Goal: Transaction & Acquisition: Purchase product/service

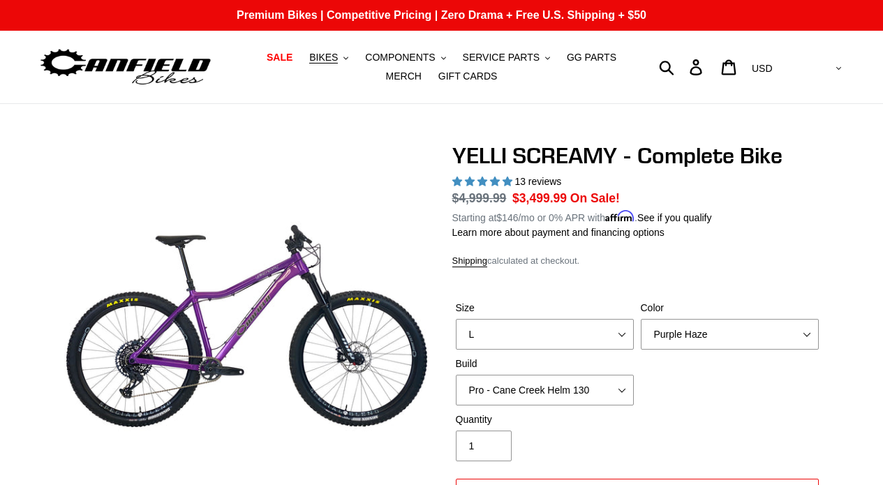
select select "L"
select select "Purple Haze"
select select "Pro - Cane Creek Helm 130"
select select "highest-rating"
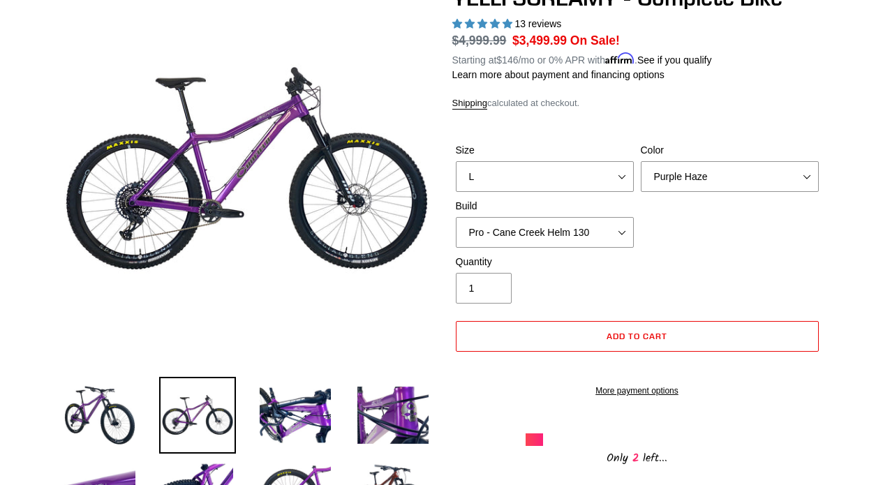
scroll to position [163, 0]
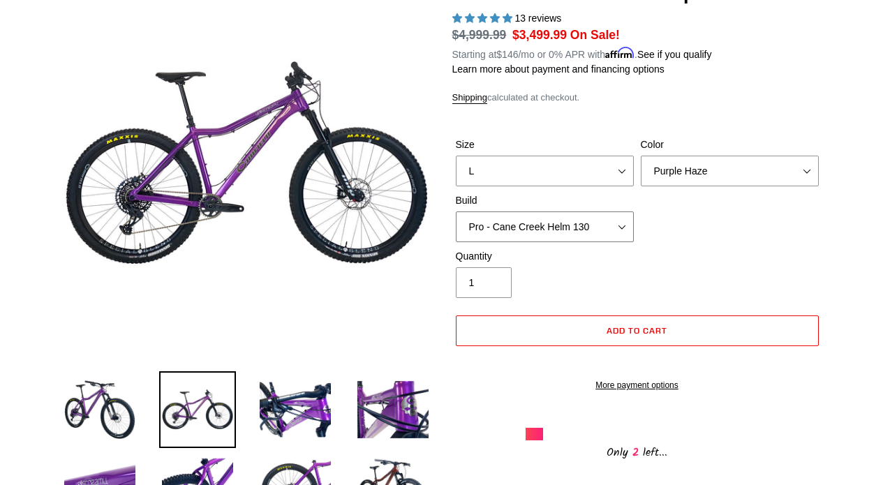
click at [619, 232] on select "Core - Cane Creek Helm 130 Pro - Cane Creek Helm 130 Core - Fox 34 SL Factory G…" at bounding box center [545, 227] width 178 height 31
click at [456, 212] on select "Core - Cane Creek Helm 130 Pro - Cane Creek Helm 130 Core - Fox 34 SL Factory G…" at bounding box center [545, 227] width 178 height 31
click at [624, 222] on select "Core - Cane Creek Helm 130 Pro - Cane Creek Helm 130 Core - Fox 34 SL Factory G…" at bounding box center [545, 227] width 178 height 31
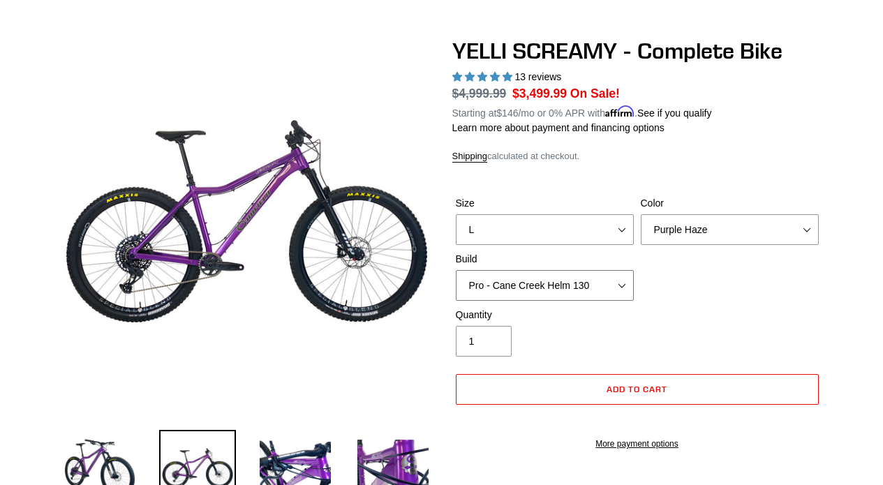
scroll to position [110, 0]
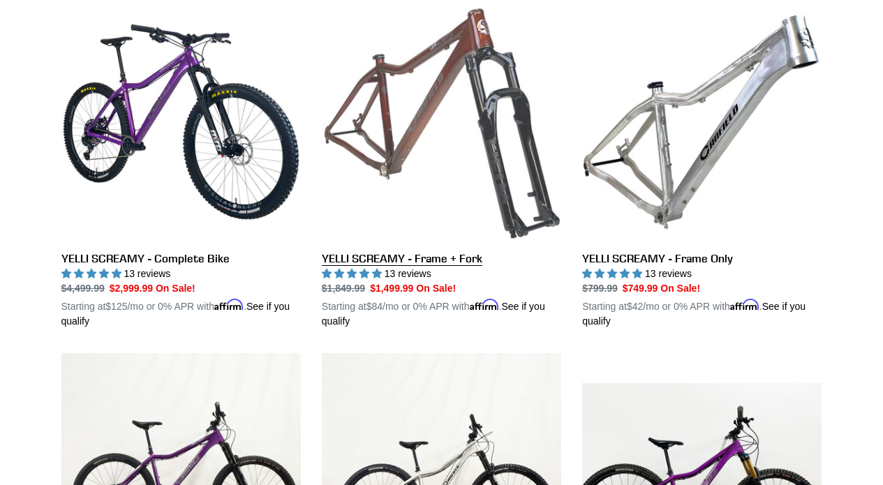
click at [411, 131] on link "YELLI SCREAMY - Frame + Fork" at bounding box center [442, 165] width 240 height 327
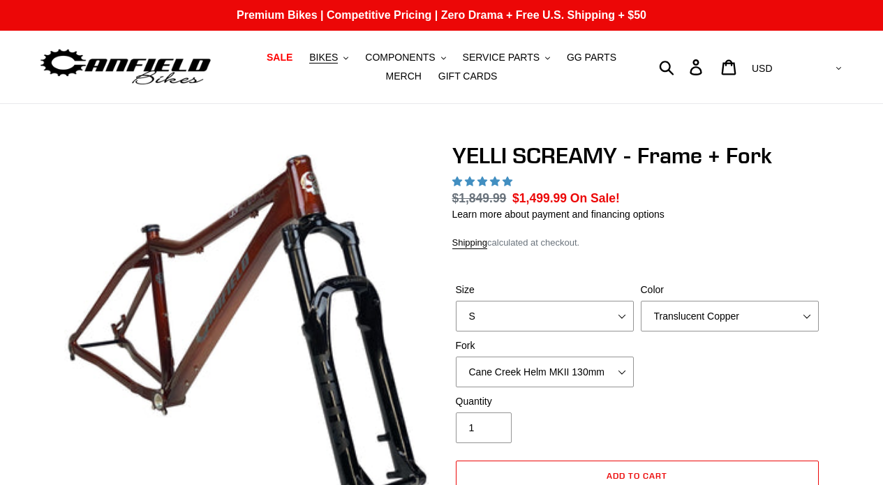
select select "highest-rating"
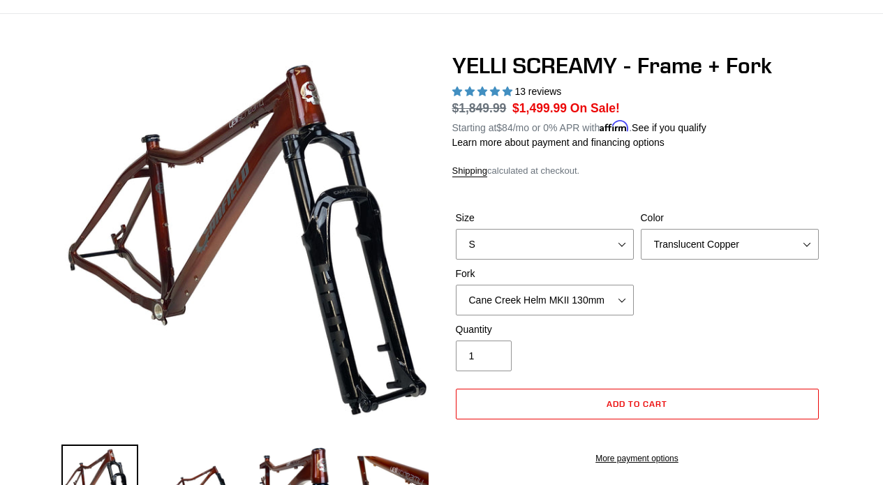
scroll to position [115, 0]
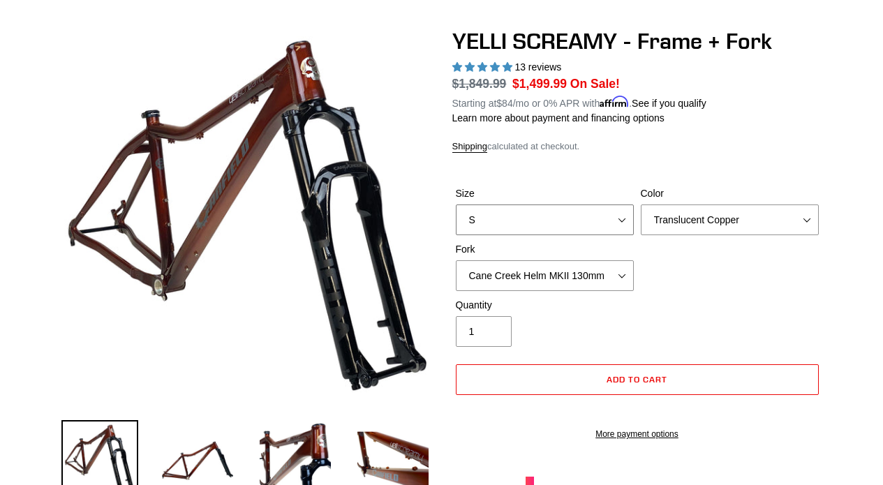
click at [537, 212] on select "S M L XL" at bounding box center [545, 220] width 178 height 31
select select "L"
click at [456, 205] on select "S M L XL" at bounding box center [545, 220] width 178 height 31
click at [688, 216] on select "Translucent Copper Purple Haze Raw" at bounding box center [730, 220] width 178 height 31
select select "Purple Haze"
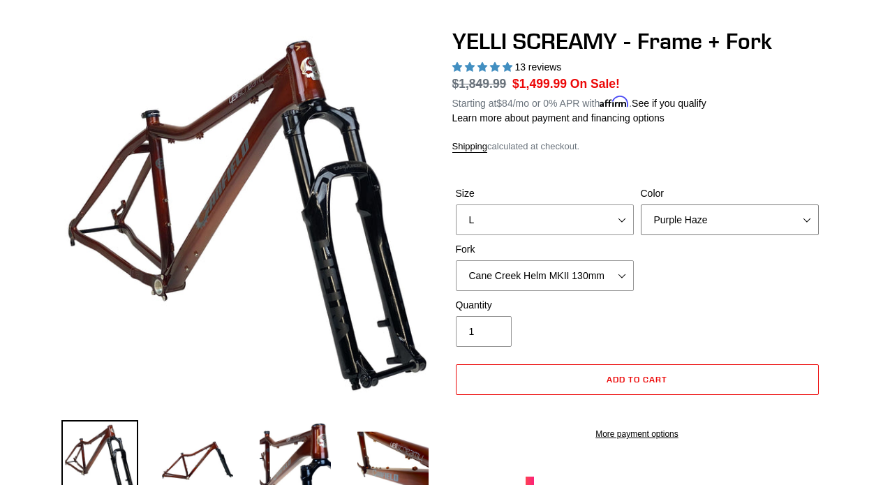
click at [641, 205] on select "Translucent Copper Purple Haze Raw" at bounding box center [730, 220] width 178 height 31
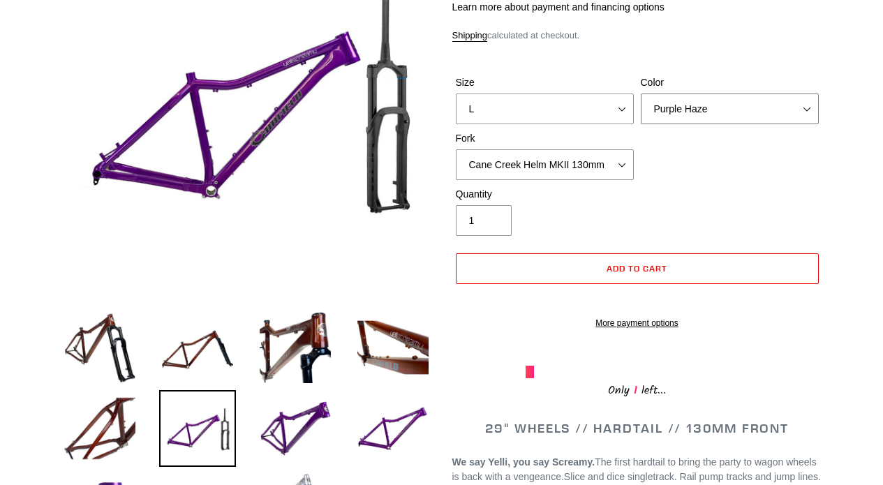
scroll to position [231, 0]
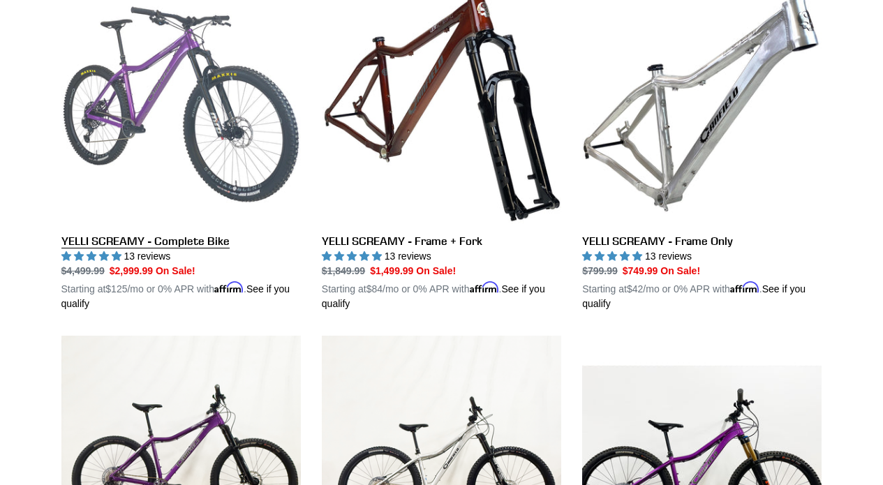
scroll to position [434, 0]
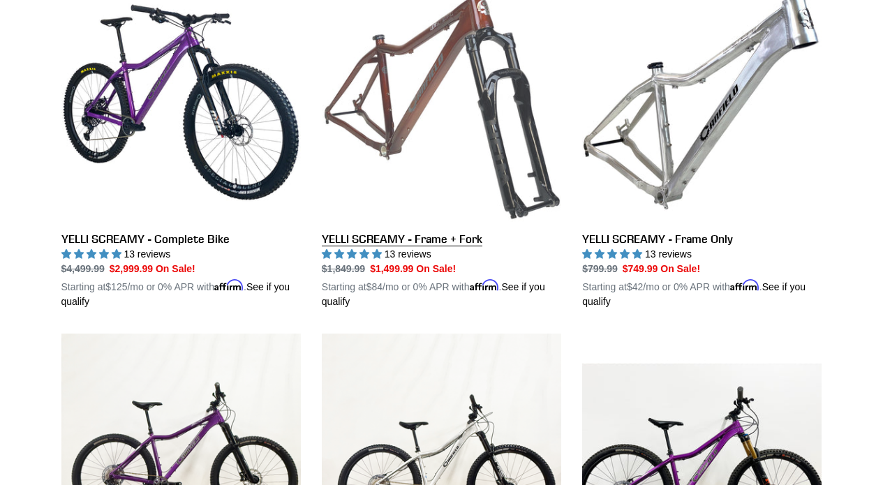
click at [392, 132] on link "YELLI SCREAMY - Frame + Fork" at bounding box center [442, 146] width 240 height 327
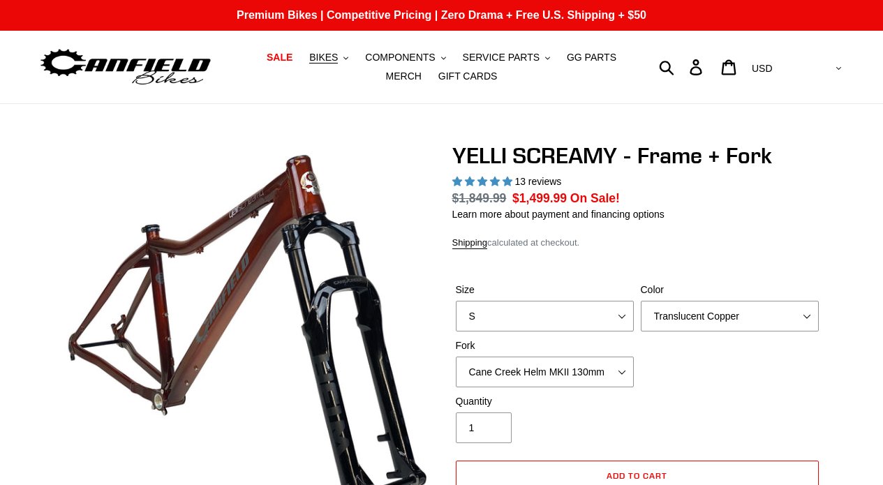
select select "highest-rating"
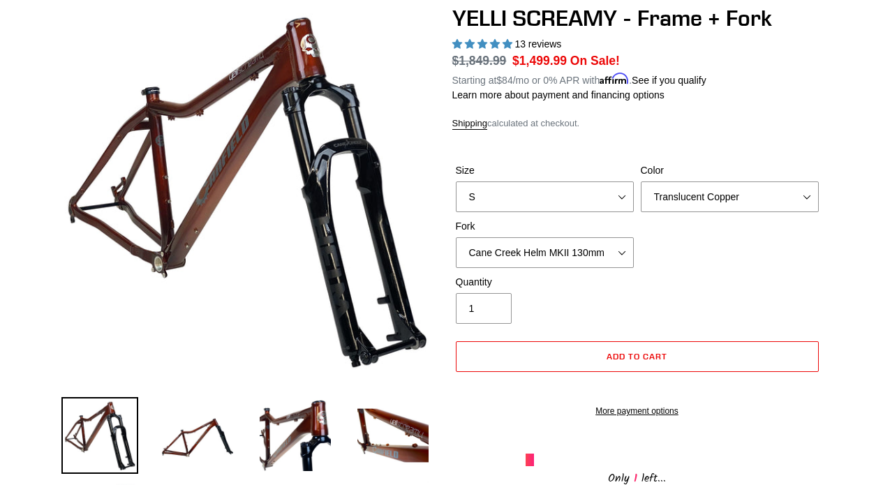
scroll to position [146, 0]
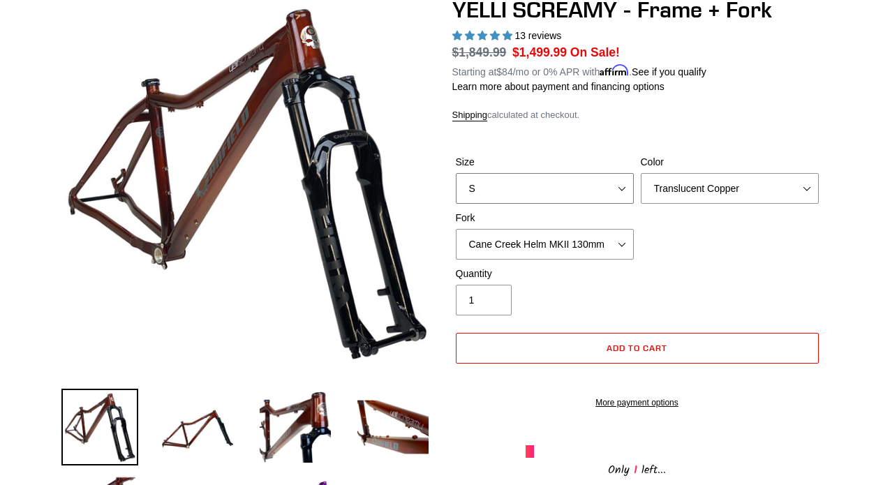
click at [537, 191] on select "S M L XL" at bounding box center [545, 188] width 178 height 31
select select "L"
click at [456, 173] on select "S M L XL" at bounding box center [545, 188] width 178 height 31
click at [643, 189] on select "Translucent Copper Purple Haze Raw" at bounding box center [730, 188] width 178 height 31
select select "Purple Haze"
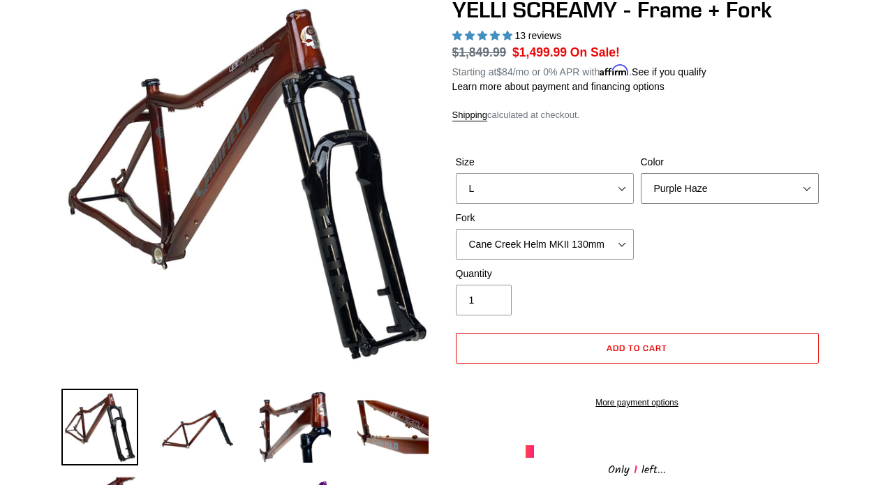
click at [641, 173] on select "Translucent Copper Purple Haze Raw" at bounding box center [730, 188] width 178 height 31
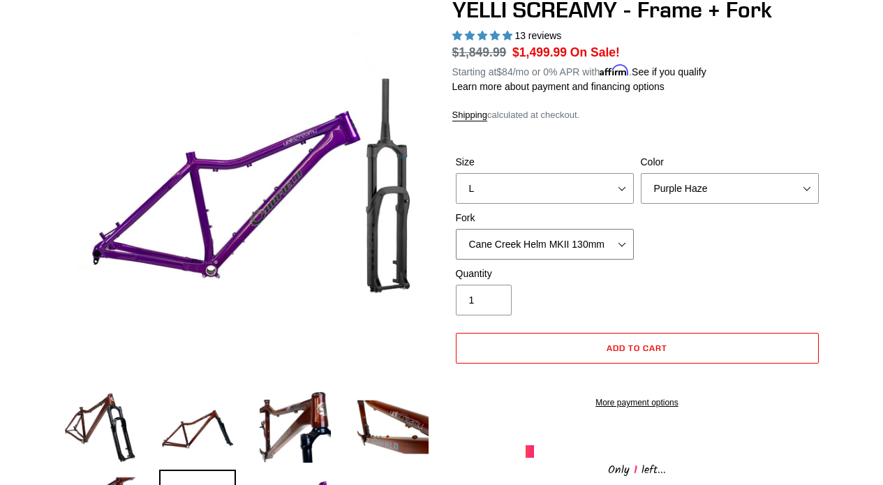
click at [594, 246] on select "Cane Creek Helm MKII 130mm Fox 34 SL Factory Grip X 130mm RockShox Pike Ultimat…" at bounding box center [545, 244] width 178 height 31
click at [456, 229] on select "Cane Creek Helm MKII 130mm Fox 34 SL Factory Grip X 130mm RockShox Pike Ultimat…" at bounding box center [545, 244] width 178 height 31
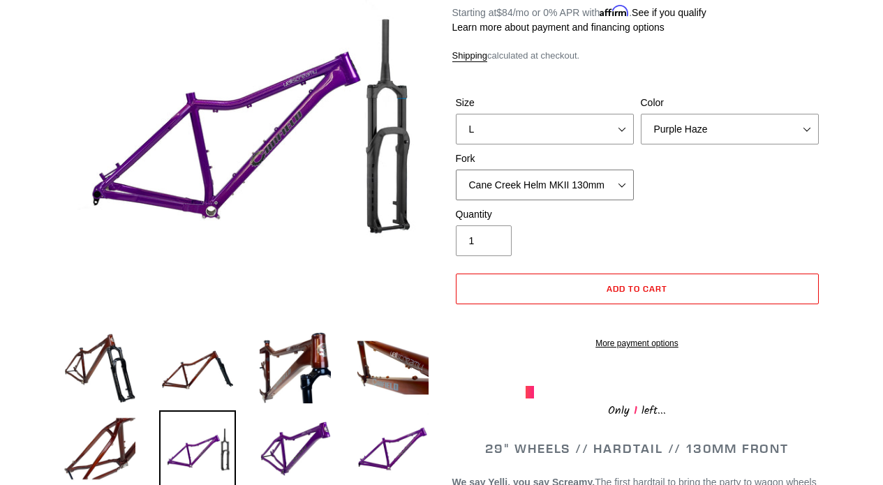
scroll to position [200, 0]
